Goal: Entertainment & Leisure: Consume media (video, audio)

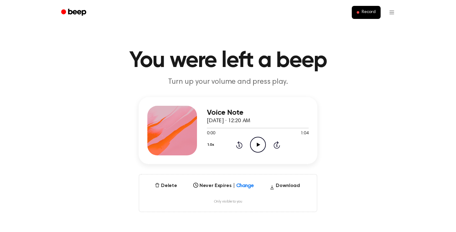
click at [260, 142] on icon "Play Audio" at bounding box center [258, 145] width 16 height 16
click at [253, 144] on icon "Play Audio" at bounding box center [258, 145] width 16 height 16
click at [258, 147] on icon "Pause Audio" at bounding box center [258, 145] width 16 height 16
click at [259, 144] on icon "Play Audio" at bounding box center [258, 145] width 16 height 16
click at [277, 145] on icon "Skip 5 seconds" at bounding box center [276, 145] width 7 height 8
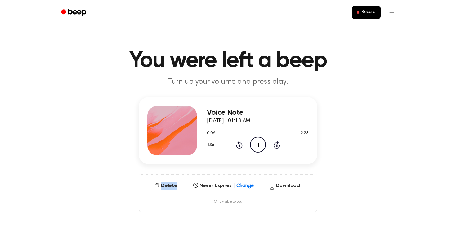
click at [277, 145] on icon "Skip 5 seconds" at bounding box center [276, 145] width 7 height 8
